Goal: Find specific page/section: Find specific page/section

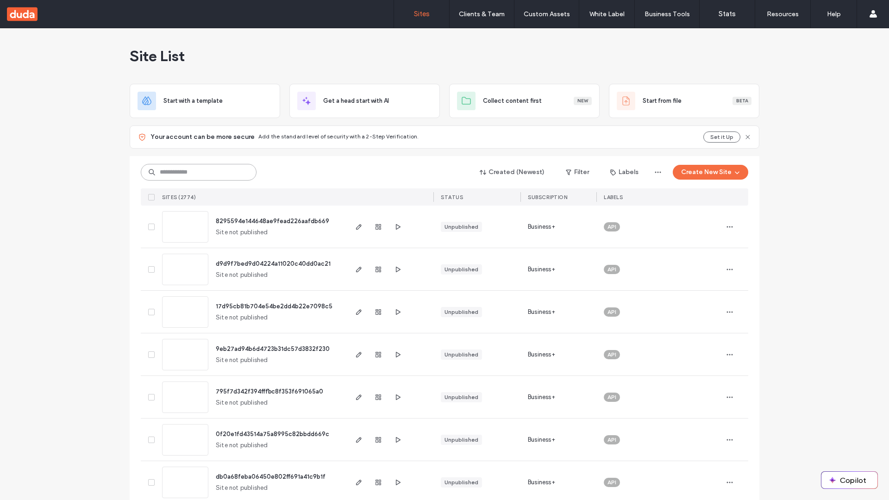
click at [199, 172] on input at bounding box center [199, 172] width 116 height 17
type input "**********"
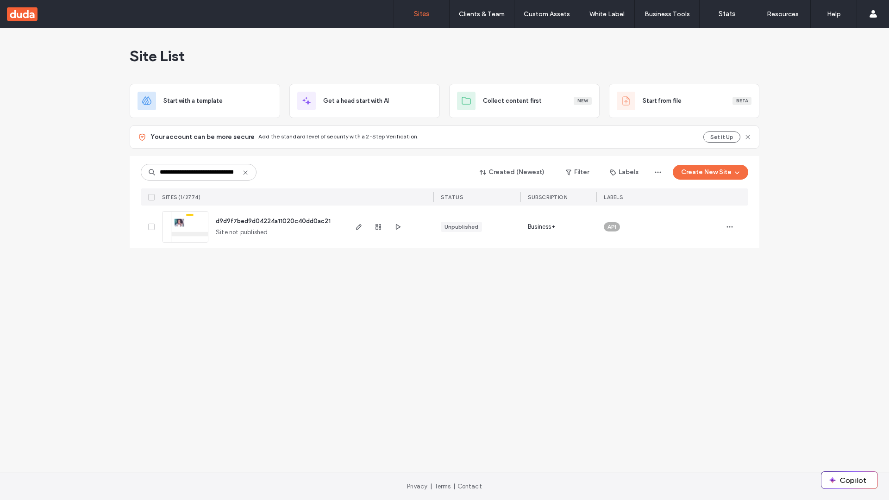
click at [274, 221] on span "d9d9f7bed9d04224a11020c40dd0ac21" at bounding box center [273, 221] width 115 height 7
